Goal: Transaction & Acquisition: Purchase product/service

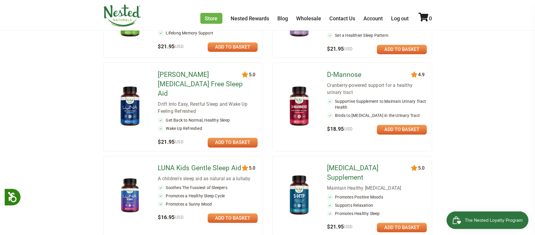
scroll to position [245, 0]
click at [399, 222] on link at bounding box center [402, 226] width 50 height 9
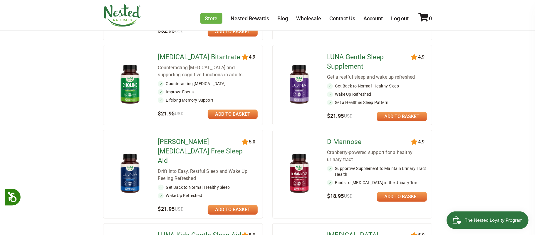
scroll to position [180, 0]
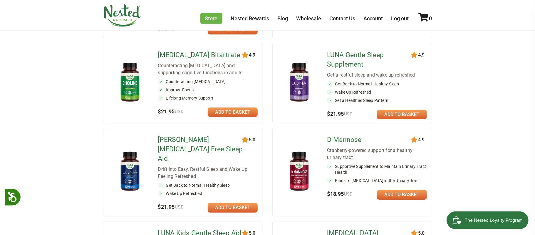
click at [409, 194] on link at bounding box center [402, 194] width 50 height 9
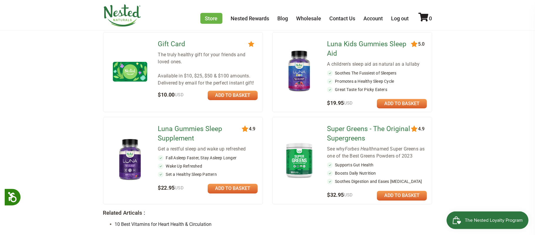
scroll to position [454, 0]
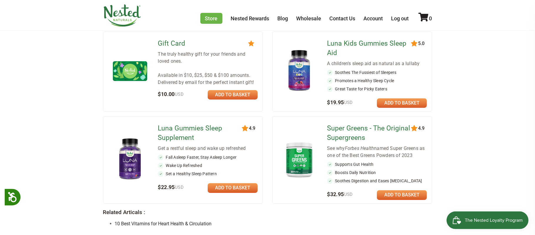
click at [389, 190] on link at bounding box center [402, 194] width 50 height 9
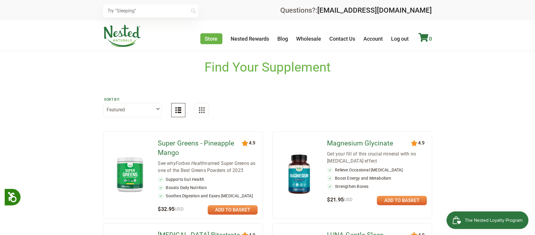
click at [426, 37] on icon at bounding box center [424, 37] width 10 height 9
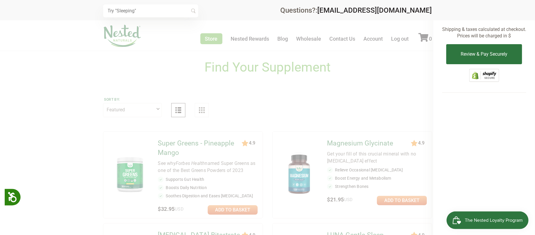
click at [411, 68] on div at bounding box center [267, 117] width 535 height 235
click at [60, 57] on div at bounding box center [267, 117] width 535 height 235
click at [470, 57] on button "Review & Pay Securely" at bounding box center [485, 54] width 76 height 20
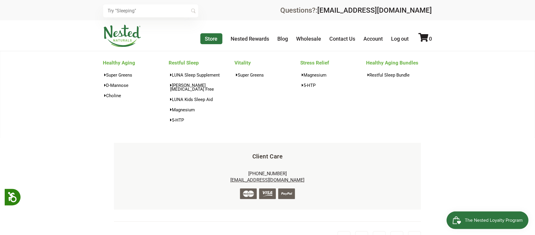
click at [214, 39] on link "Store" at bounding box center [212, 38] width 22 height 11
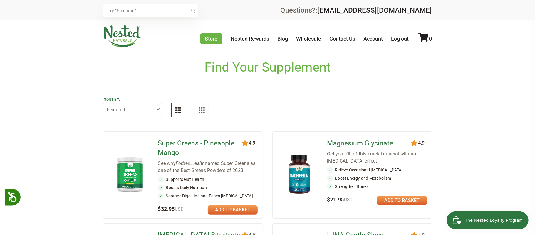
click at [360, 146] on link "Magnesium Glycinate" at bounding box center [369, 142] width 85 height 9
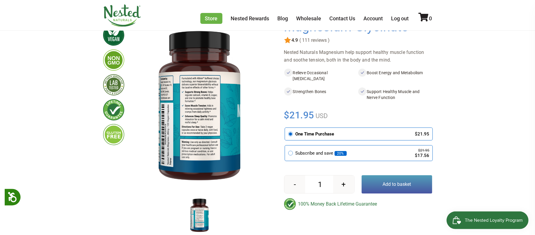
click at [395, 182] on button "Add to basket" at bounding box center [397, 184] width 71 height 18
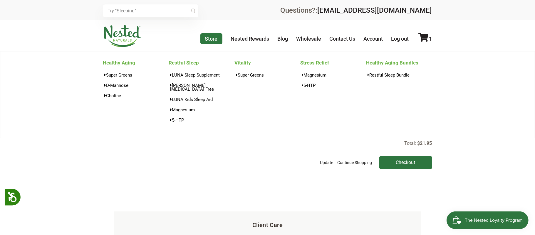
click at [207, 42] on link "Store" at bounding box center [212, 38] width 22 height 11
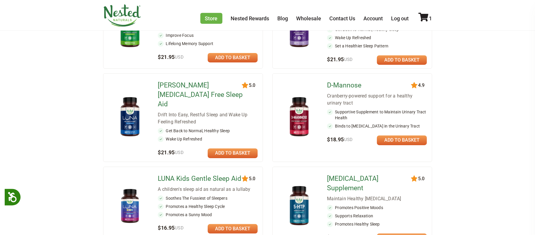
scroll to position [235, 0]
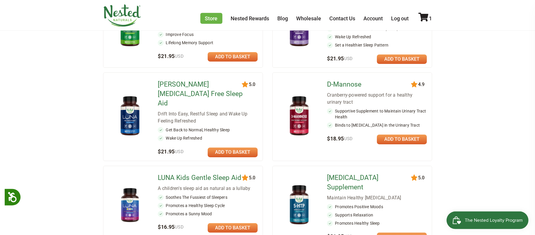
click at [348, 85] on link "D-Mannose" at bounding box center [369, 84] width 85 height 9
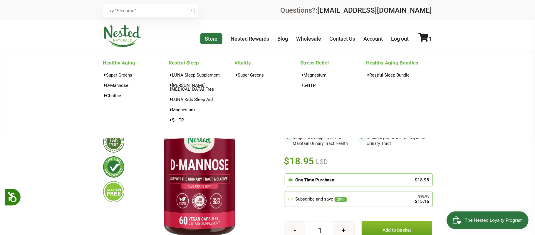
click at [216, 41] on link "Store" at bounding box center [212, 38] width 22 height 11
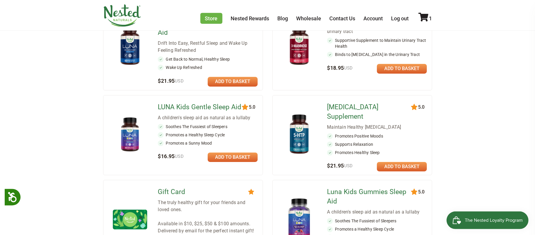
scroll to position [306, 0]
click at [361, 102] on link "[MEDICAL_DATA] Supplement" at bounding box center [369, 111] width 85 height 19
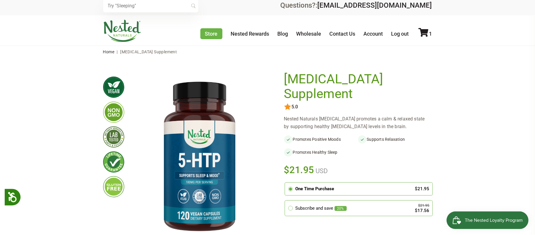
scroll to position [5, 0]
